Goal: Task Accomplishment & Management: Use online tool/utility

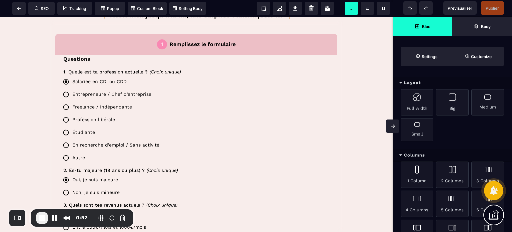
scroll to position [310, 0]
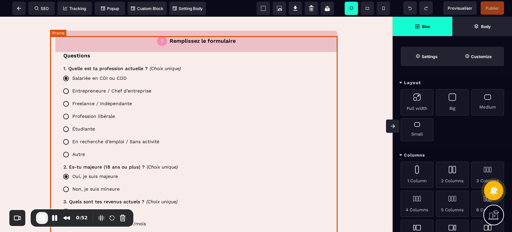
click at [315, 108] on div at bounding box center [196, 150] width 293 height 267
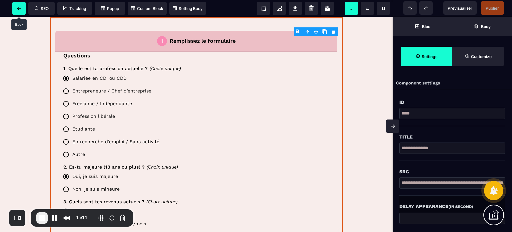
click at [17, 11] on span at bounding box center [18, 8] width 13 height 13
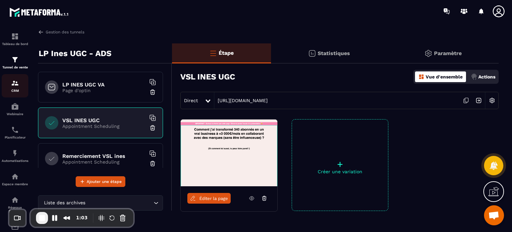
click at [24, 85] on div "CRM" at bounding box center [15, 85] width 27 height 13
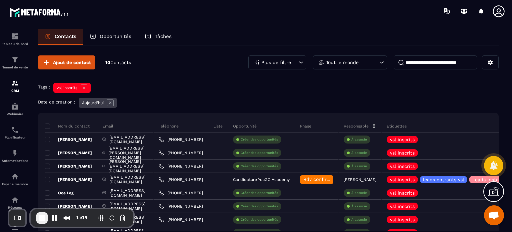
click at [325, 95] on div "Ajout de contact 10 Contacts Plus de filtre Tout le monde Tags : vsl inscrits D…" at bounding box center [268, 180] width 461 height 270
click at [39, 217] on span "End Recording" at bounding box center [42, 218] width 8 height 8
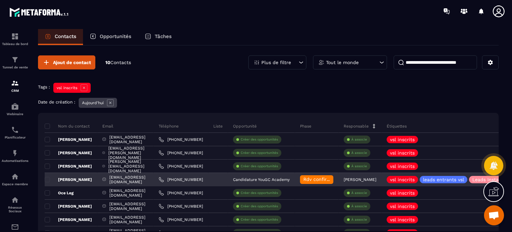
click at [74, 181] on p "[PERSON_NAME]" at bounding box center [68, 179] width 47 height 5
